Goal: Answer question/provide support

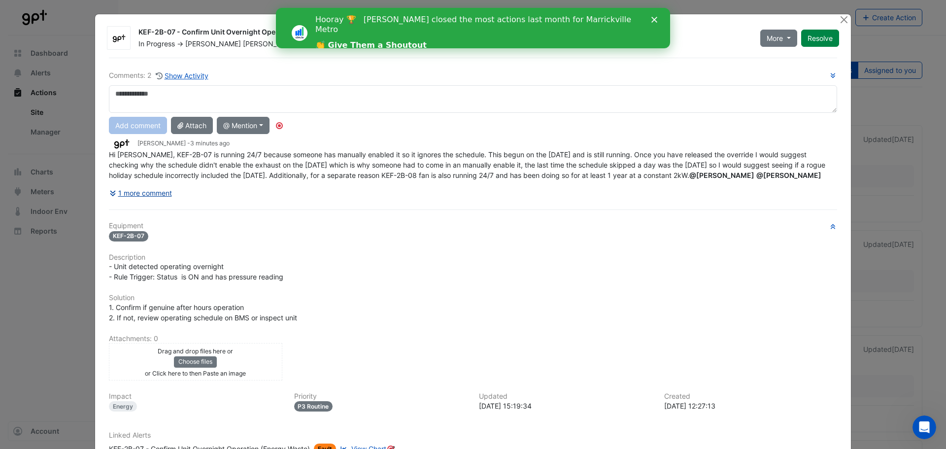
click at [129, 202] on button "1 more comment" at bounding box center [141, 192] width 64 height 17
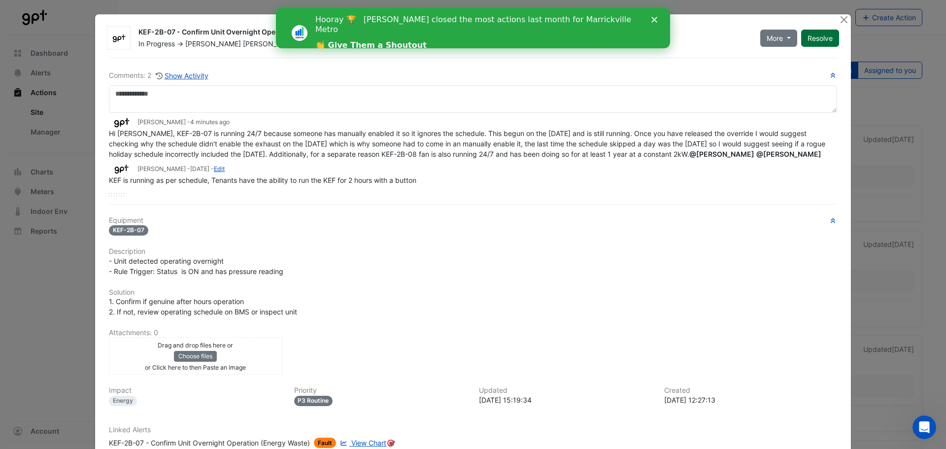
click at [817, 34] on button "Resolve" at bounding box center [820, 38] width 38 height 17
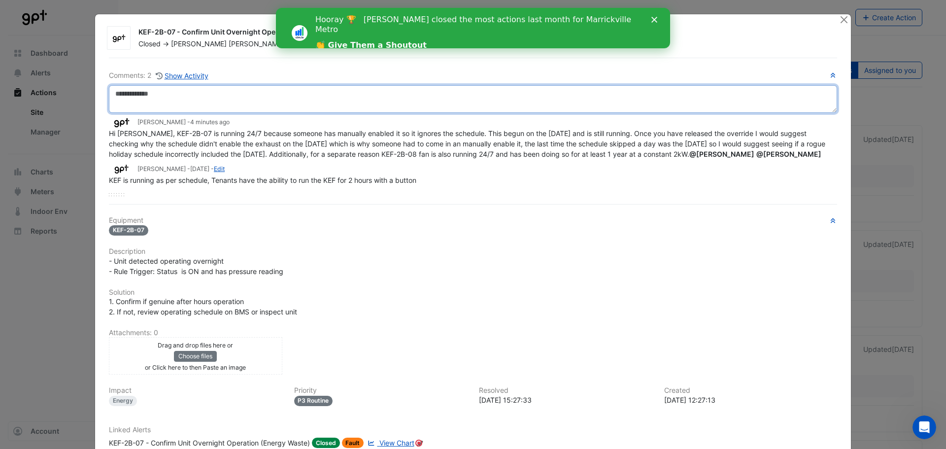
click at [173, 96] on textarea at bounding box center [473, 99] width 728 height 28
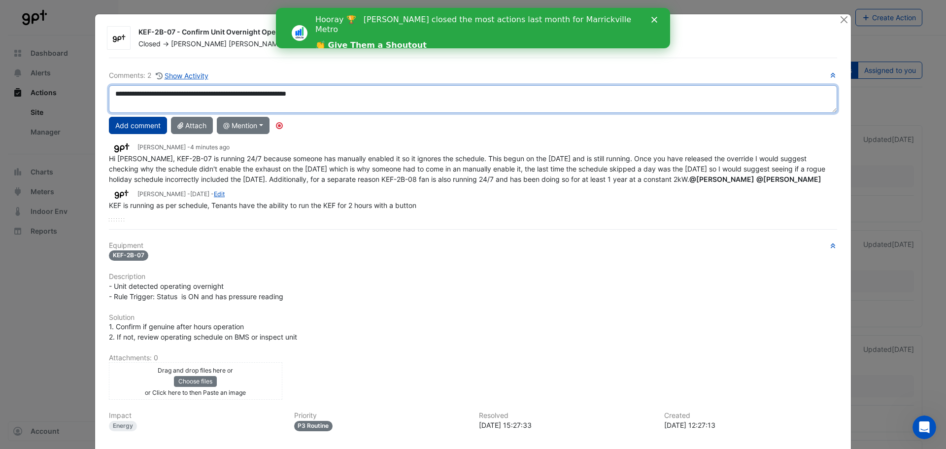
type textarea "**********"
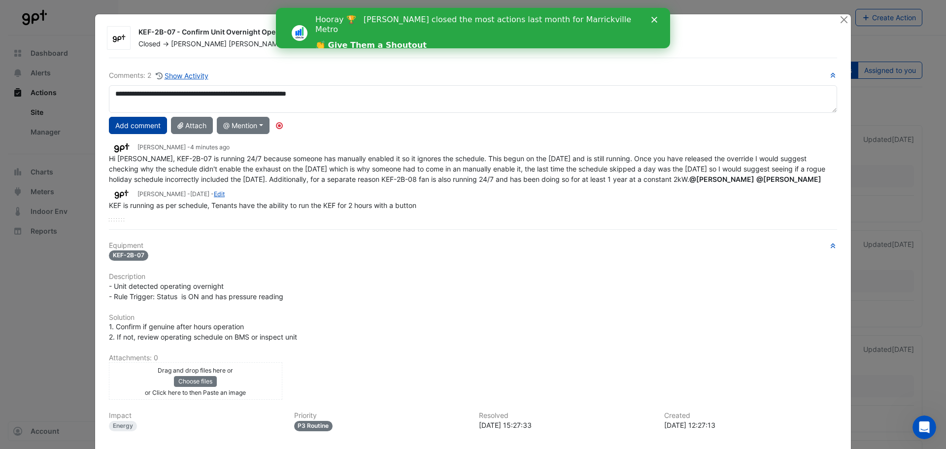
click at [143, 125] on button "Add comment" at bounding box center [138, 125] width 58 height 17
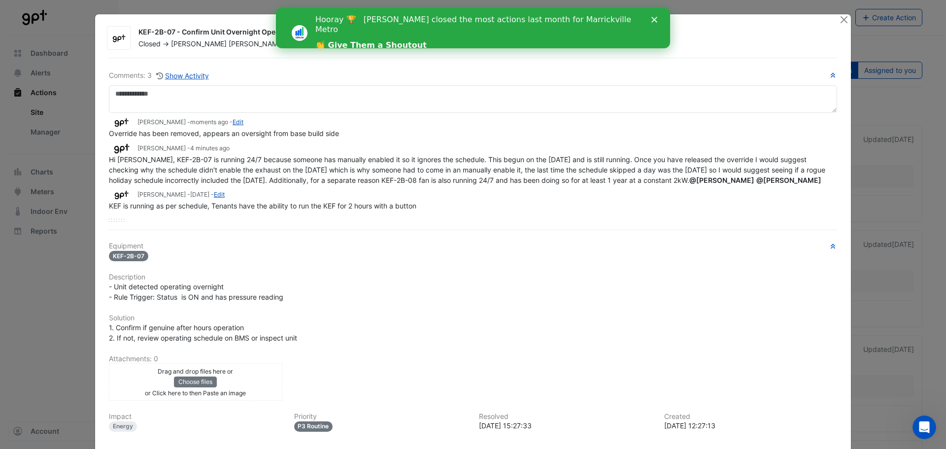
click at [655, 19] on icon "Close" at bounding box center [655, 20] width 6 height 6
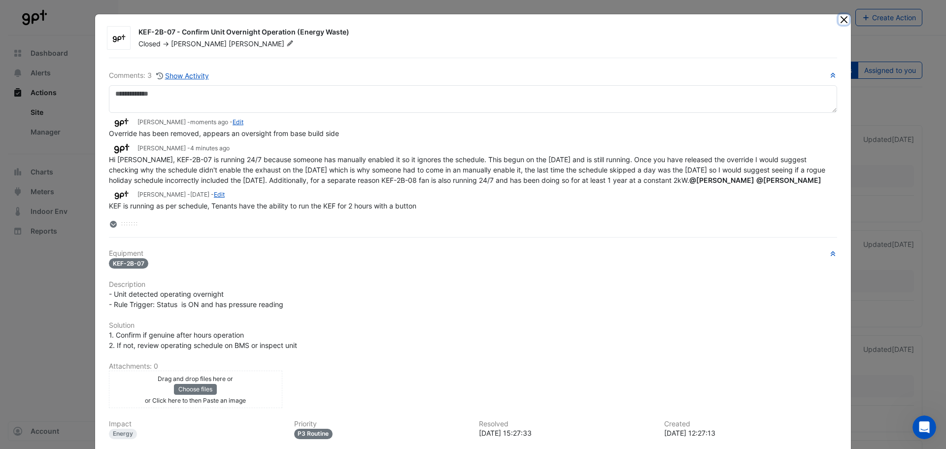
click at [839, 21] on button "Close" at bounding box center [844, 19] width 10 height 10
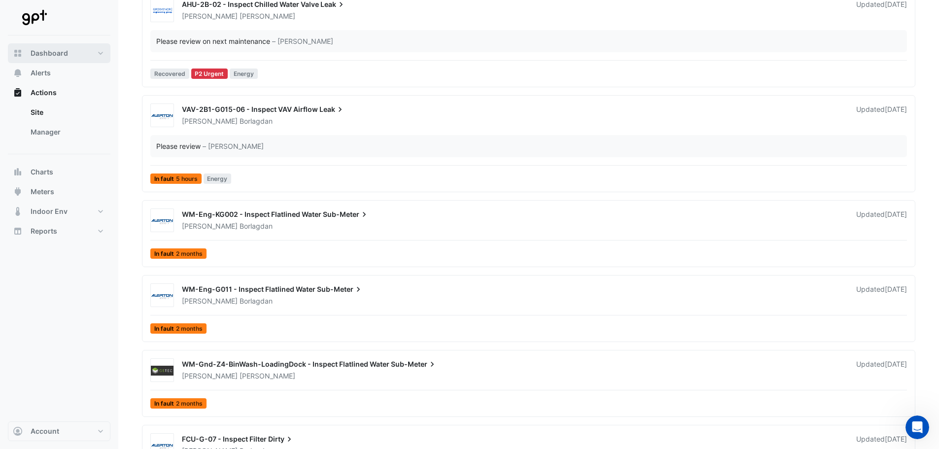
scroll to position [49, 0]
